Goal: Transaction & Acquisition: Book appointment/travel/reservation

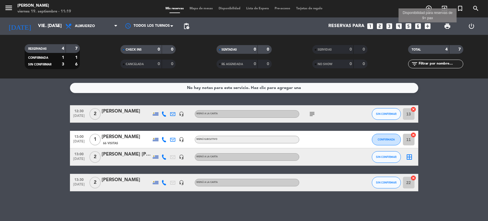
click at [426, 26] on icon "add_box" at bounding box center [428, 26] width 8 height 8
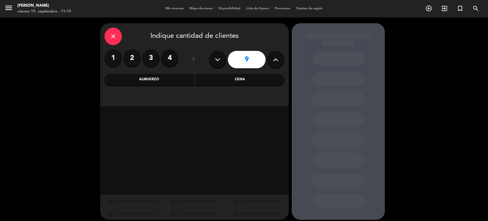
click at [224, 57] on button at bounding box center [217, 59] width 17 height 17
type input "8"
click at [151, 78] on div "Almuerzo" at bounding box center [149, 80] width 89 height 12
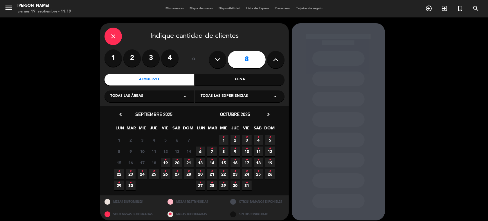
click at [187, 95] on icon "arrow_drop_down" at bounding box center [184, 96] width 7 height 7
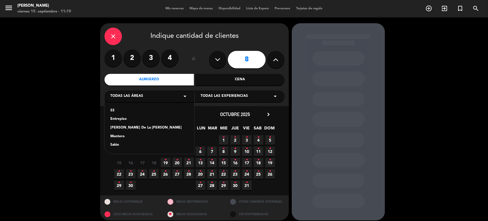
click at [113, 145] on div "Salón" at bounding box center [149, 145] width 78 height 6
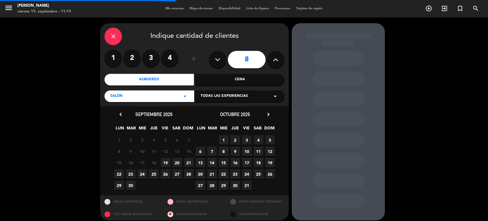
click at [277, 95] on icon "arrow_drop_down" at bounding box center [275, 96] width 7 height 7
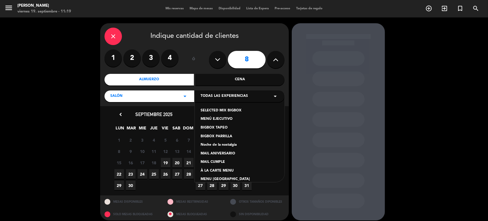
click at [225, 169] on div "À LA CARTE MENU" at bounding box center [240, 171] width 78 height 6
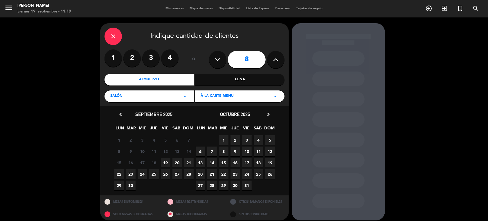
click at [163, 161] on span "19" at bounding box center [166, 163] width 10 height 10
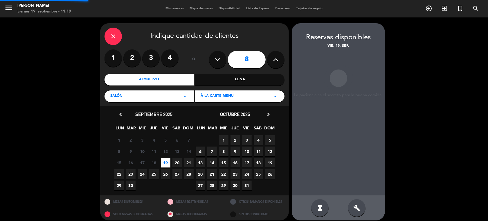
scroll to position [5, 0]
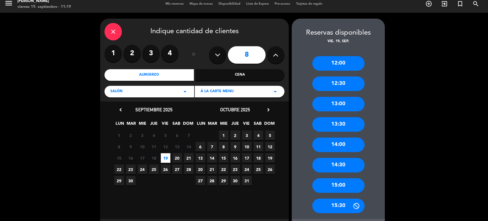
click at [336, 105] on div "13:00" at bounding box center [338, 104] width 52 height 15
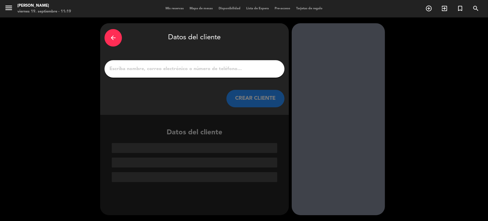
scroll to position [0, 0]
click at [134, 69] on input "1" at bounding box center [194, 69] width 171 height 8
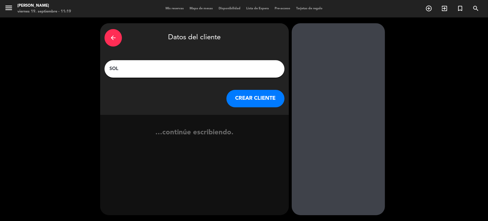
type input "SOL"
click at [256, 96] on button "CREAR CLIENTE" at bounding box center [256, 98] width 58 height 17
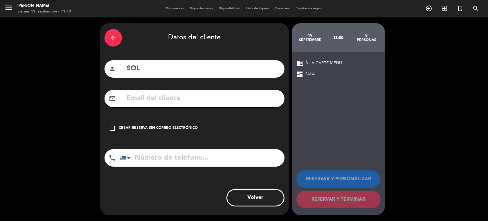
paste input "[EMAIL_ADDRESS][DOMAIN_NAME]"
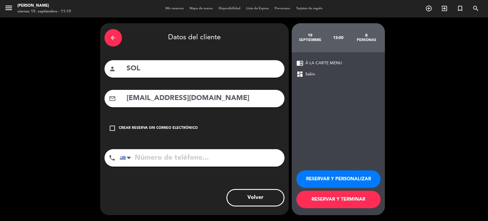
type input "[EMAIL_ADDRESS][DOMAIN_NAME]"
click at [149, 161] on input "tel" at bounding box center [202, 157] width 165 height 17
paste input "[PHONE_NUMBER]"
type input "[PHONE_NUMBER]"
click at [342, 181] on button "RESERVAR Y PERSONALIZAR" at bounding box center [338, 178] width 84 height 17
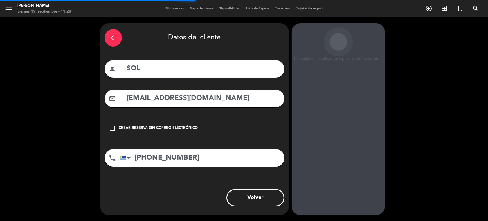
scroll to position [12, 0]
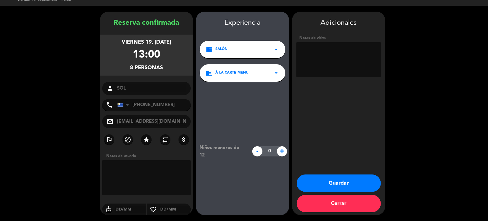
click at [341, 182] on button "Guardar" at bounding box center [339, 182] width 84 height 17
